Goal: Task Accomplishment & Management: Use online tool/utility

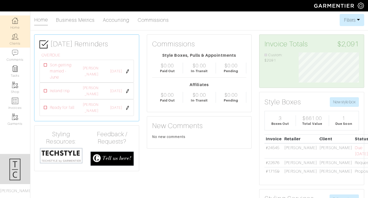
scroll to position [30, 68]
click at [15, 39] on img at bounding box center [15, 36] width 6 height 6
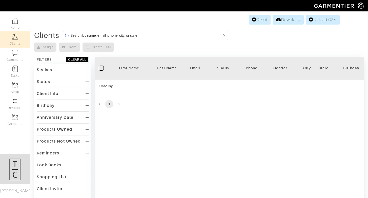
click at [142, 37] on input at bounding box center [146, 35] width 151 height 6
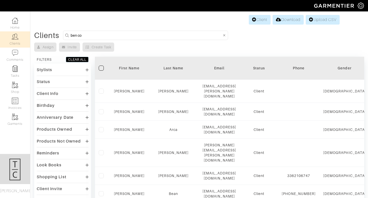
type input "ben coenen"
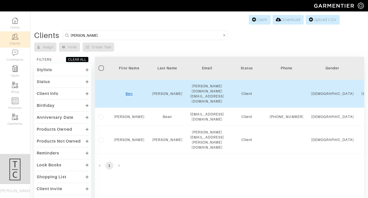
click at [128, 92] on link "Ben" at bounding box center [128, 94] width 7 height 4
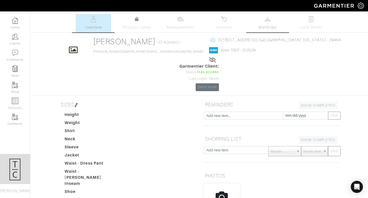
click at [283, 31] on link "Wardrobe" at bounding box center [267, 23] width 35 height 18
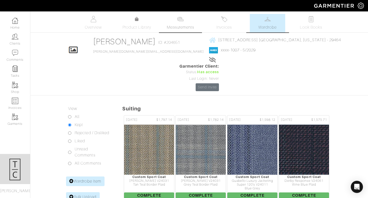
click at [181, 21] on img at bounding box center [180, 19] width 6 height 6
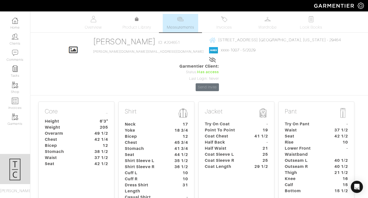
click at [229, 17] on link "Invoices" at bounding box center [223, 23] width 35 height 18
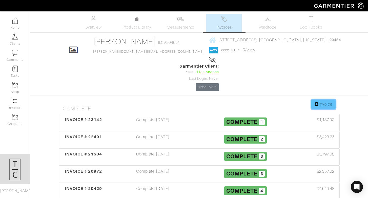
click at [317, 99] on link "Invoice" at bounding box center [323, 104] width 24 height 10
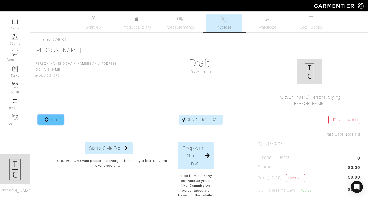
click at [56, 118] on link "Item" at bounding box center [50, 120] width 25 height 10
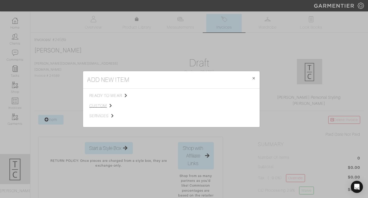
click at [109, 107] on span "custom" at bounding box center [114, 106] width 51 height 6
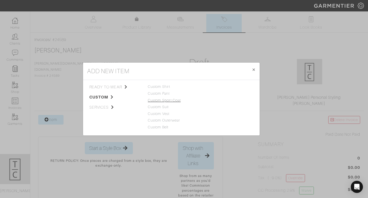
click at [167, 99] on link "Custom Sport Coat" at bounding box center [164, 100] width 33 height 4
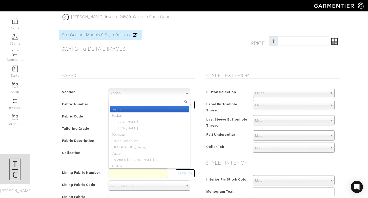
click at [157, 92] on span "Zegna" at bounding box center [147, 93] width 73 height 10
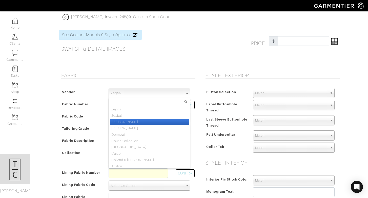
click at [151, 123] on li "[PERSON_NAME]" at bounding box center [149, 122] width 79 height 6
select select "76"
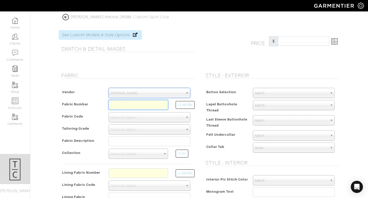
click at [145, 107] on input "text" at bounding box center [138, 105] width 59 height 10
paste input "N719062"
click at [184, 105] on button "CONFIRM" at bounding box center [185, 105] width 19 height 8
type input "XL5-51173351"
select select "1103"
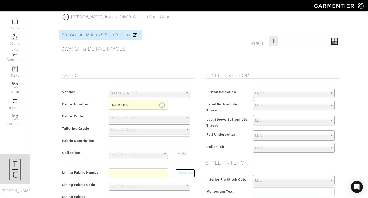
type input "BORDEAUX PIED DE POULE - 719S22 INT.JERSEY"
select select
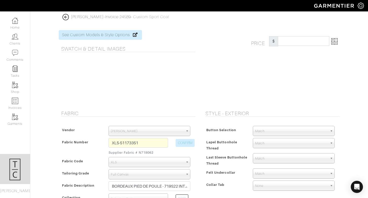
type input "3389.29"
click at [16, 39] on img at bounding box center [15, 36] width 6 height 6
